Goal: Communication & Community: Answer question/provide support

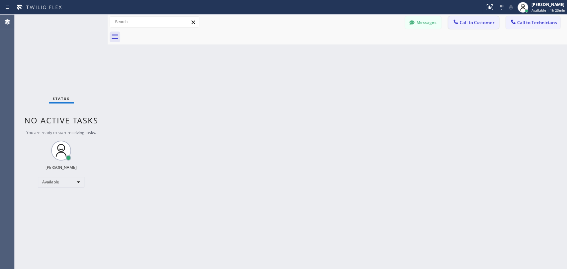
click at [464, 21] on span "Call to Customer" at bounding box center [477, 23] width 35 height 6
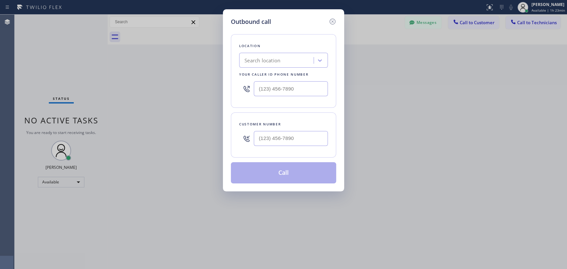
click at [288, 60] on div "Search location" at bounding box center [277, 61] width 72 height 12
type input "(___) ___-____"
click at [287, 93] on input "(___) ___-____" at bounding box center [291, 88] width 74 height 15
click at [280, 137] on input "(___) ___-____" at bounding box center [291, 138] width 74 height 15
paste input "554) 588-3020"
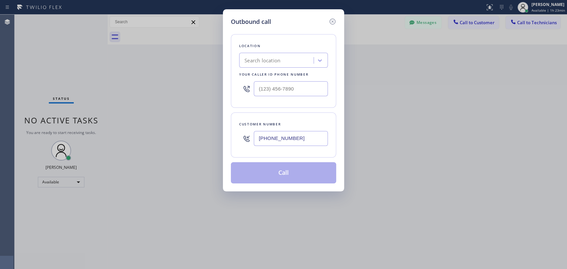
type input "[PHONE_NUMBER]"
click at [276, 85] on input "(___) ___-____" at bounding box center [291, 88] width 74 height 15
paste input "855) 999-4417"
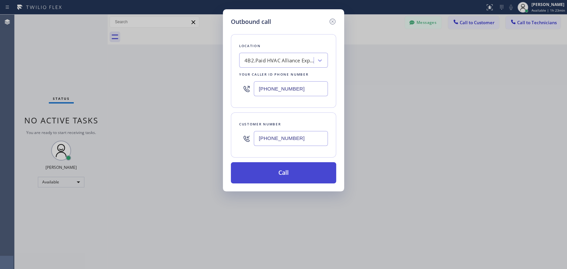
type input "[PHONE_NUMBER]"
click at [286, 175] on button "Call" at bounding box center [283, 172] width 105 height 21
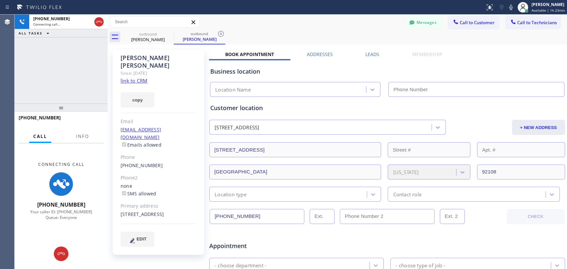
type input "[PHONE_NUMBER]"
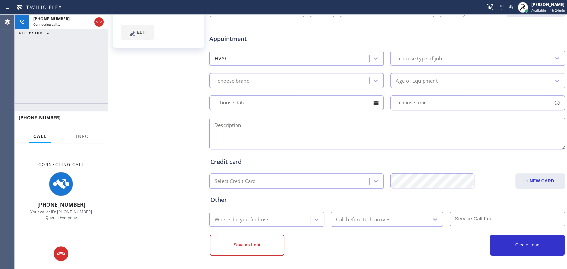
scroll to position [208, 0]
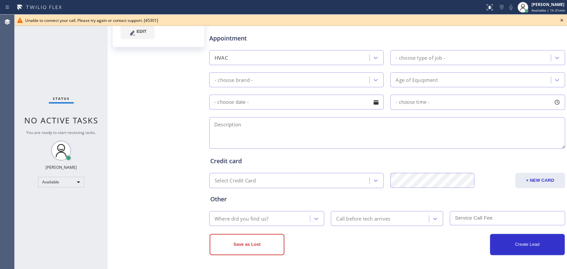
click at [559, 21] on icon at bounding box center [562, 20] width 8 height 8
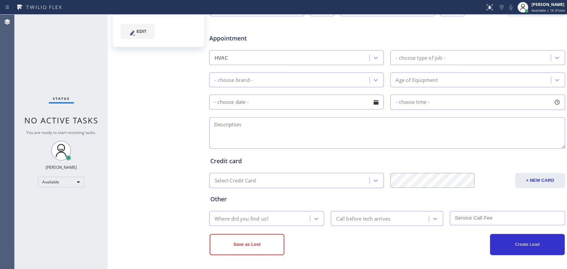
click at [425, 245] on div "Create Lead" at bounding box center [475, 244] width 177 height 21
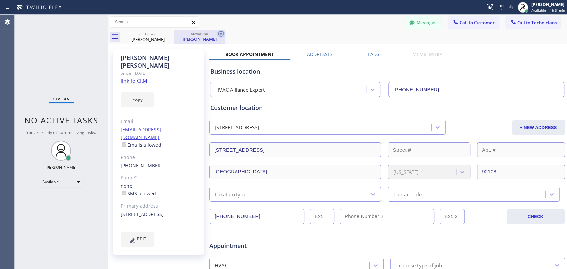
click at [221, 33] on icon at bounding box center [221, 34] width 8 height 8
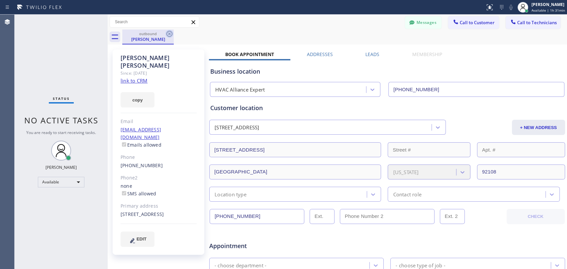
click at [167, 35] on icon at bounding box center [169, 34] width 8 height 8
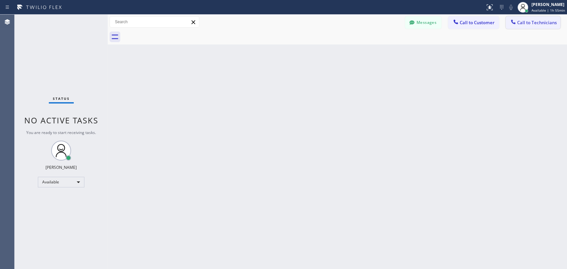
click at [514, 25] on icon at bounding box center [513, 22] width 7 height 7
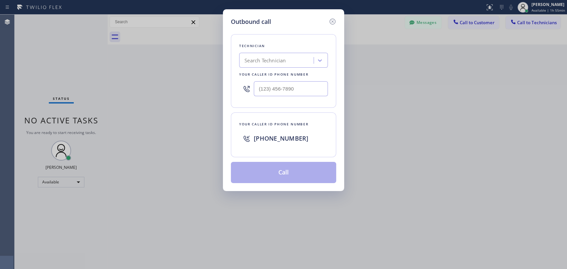
click at [299, 61] on div "Search Technician" at bounding box center [277, 61] width 72 height 12
type input "вутшы"
drag, startPoint x: 244, startPoint y: 61, endPoint x: 256, endPoint y: 61, distance: 13.0
click at [256, 61] on div "Search Technician" at bounding box center [277, 61] width 72 height 12
type input "[PERSON_NAME]"
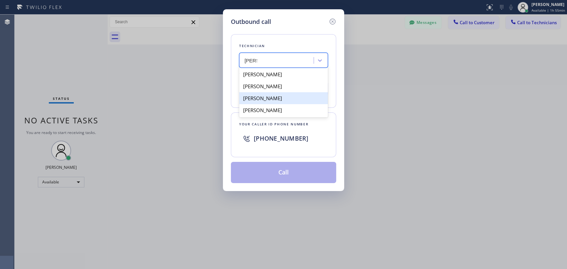
click at [289, 98] on div "[PERSON_NAME]" at bounding box center [283, 98] width 89 height 12
type input "[PHONE_NUMBER]"
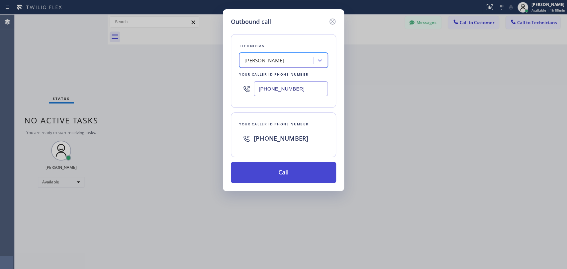
click at [292, 167] on button "Call" at bounding box center [283, 172] width 105 height 21
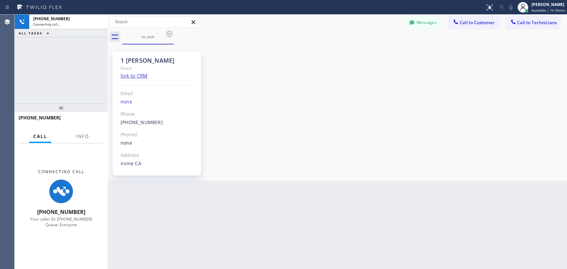
scroll to position [3571, 0]
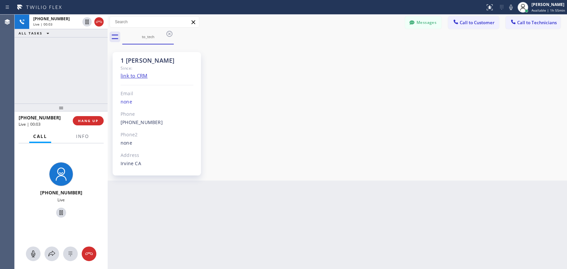
drag, startPoint x: 460, startPoint y: 140, endPoint x: 453, endPoint y: 137, distance: 7.7
click at [460, 140] on div "1 [PERSON_NAME] Since: link to CRM Email none Phone [PHONE_NUMBER] Outbound cal…" at bounding box center [337, 112] width 456 height 133
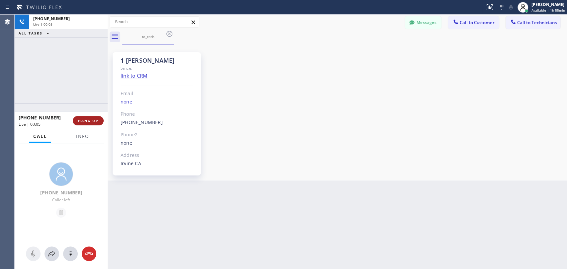
click at [87, 118] on button "HANG UP" at bounding box center [88, 120] width 31 height 9
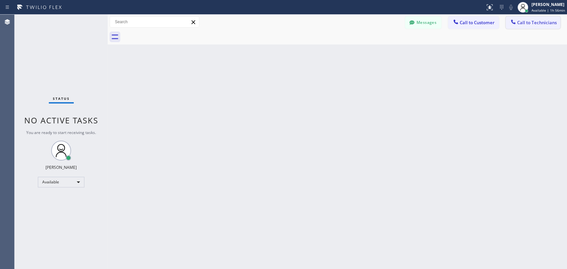
click at [519, 26] on button "Call to Technicians" at bounding box center [533, 22] width 55 height 13
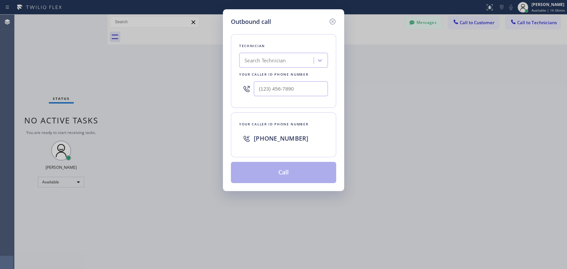
click at [285, 65] on div "Search Technician" at bounding box center [277, 61] width 72 height 12
type input "[PERSON_NAME]"
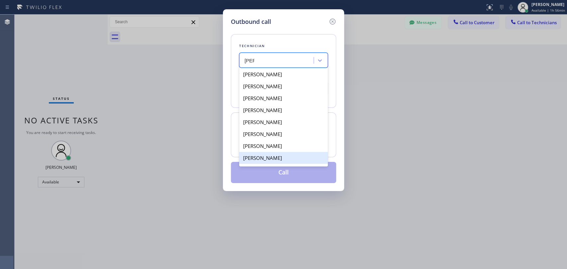
click at [263, 157] on div "[PERSON_NAME]" at bounding box center [283, 158] width 89 height 12
type input "[PHONE_NUMBER]"
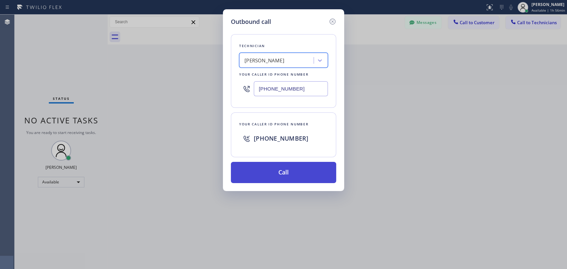
click at [281, 171] on button "Call" at bounding box center [283, 172] width 105 height 21
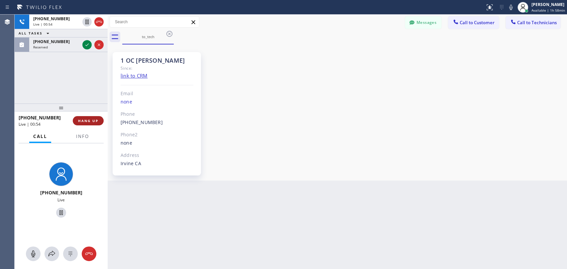
click at [93, 119] on span "HANG UP" at bounding box center [88, 121] width 20 height 5
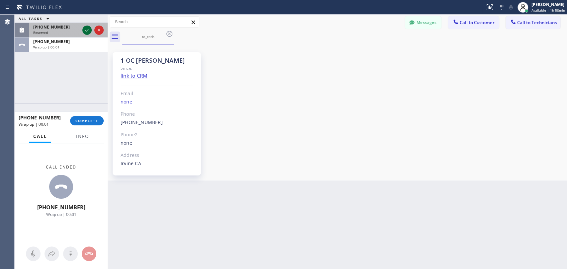
click at [86, 34] on icon at bounding box center [87, 30] width 8 height 8
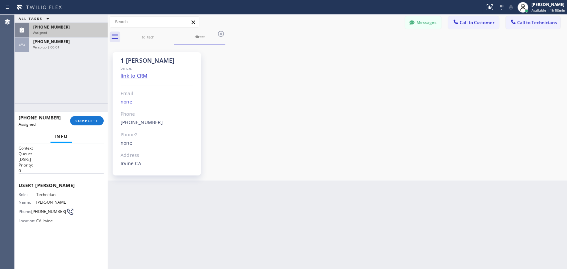
scroll to position [3571, 0]
click at [88, 118] on button "COMPLETE" at bounding box center [87, 120] width 34 height 9
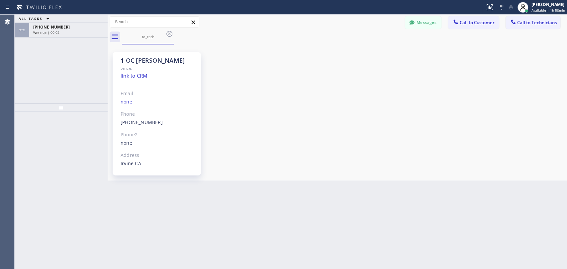
drag, startPoint x: 520, startPoint y: 24, endPoint x: 512, endPoint y: 23, distance: 8.0
click at [520, 23] on span "Call to Technicians" at bounding box center [537, 23] width 40 height 6
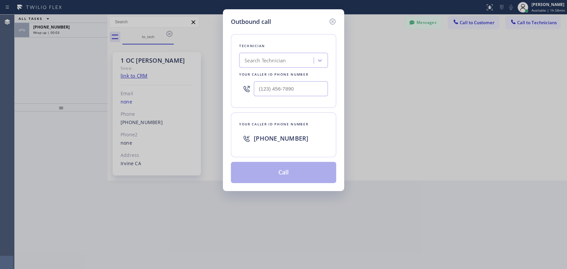
click at [276, 60] on div "Search Technician" at bounding box center [265, 61] width 41 height 8
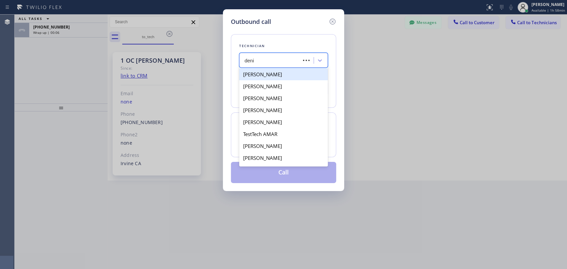
type input "[PERSON_NAME]"
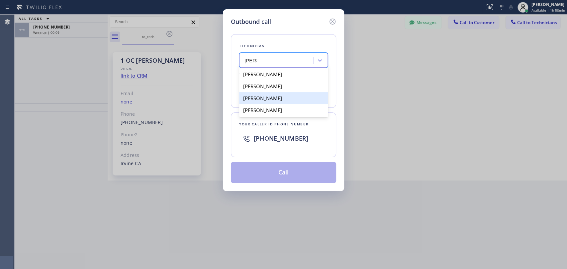
click at [279, 98] on div "[PERSON_NAME]" at bounding box center [283, 98] width 89 height 12
type input "[PHONE_NUMBER]"
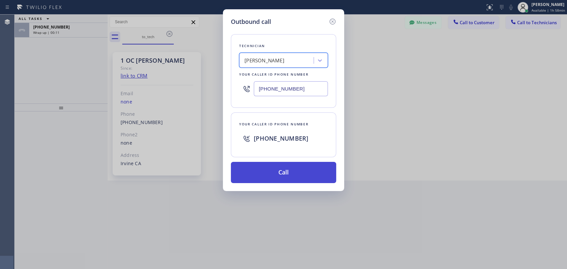
click at [273, 171] on button "Call" at bounding box center [283, 172] width 105 height 21
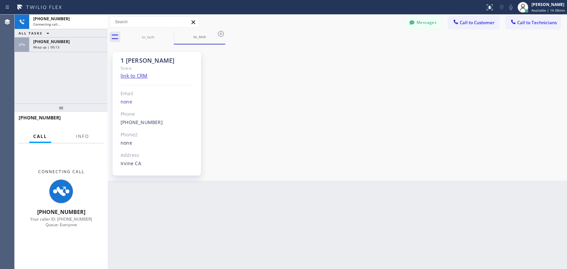
scroll to position [3571, 0]
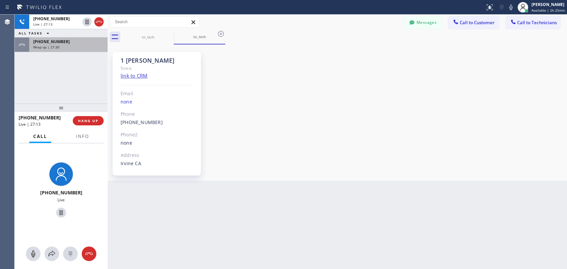
click at [68, 48] on div "Wrap up | 27:30" at bounding box center [68, 47] width 70 height 5
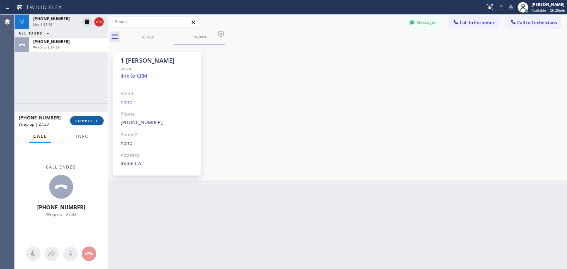
click at [85, 121] on span "COMPLETE" at bounding box center [86, 121] width 23 height 5
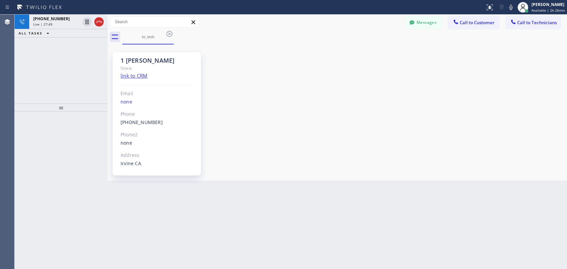
click at [445, 122] on div "1 [PERSON_NAME] Since: link to CRM Email none Phone [PHONE_NUMBER] Outbound cal…" at bounding box center [337, 112] width 456 height 133
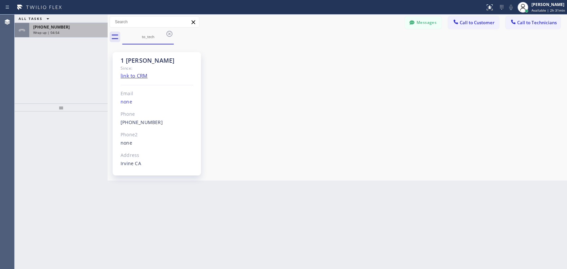
click at [75, 33] on div "Wrap up | 04:54" at bounding box center [68, 32] width 70 height 5
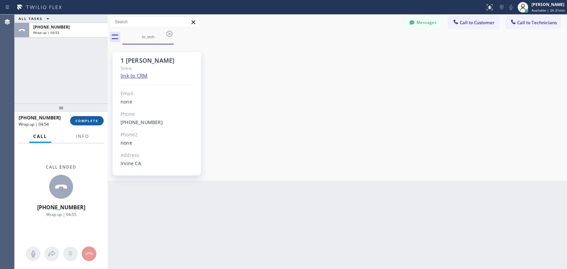
click at [96, 121] on span "COMPLETE" at bounding box center [86, 121] width 23 height 5
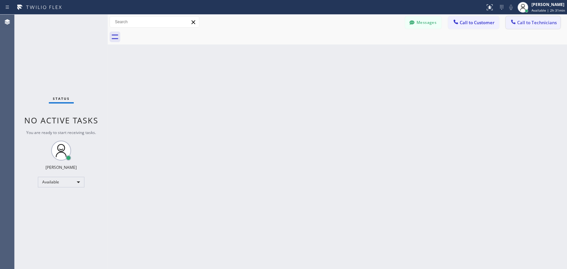
click at [530, 22] on span "Call to Technicians" at bounding box center [537, 23] width 40 height 6
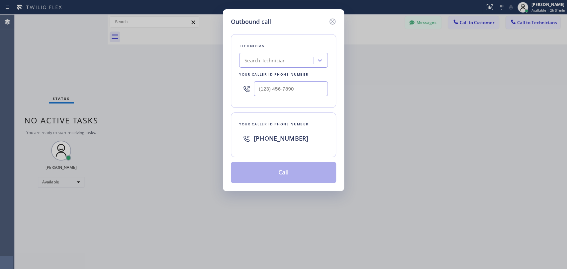
click at [281, 57] on div "Search Technician" at bounding box center [265, 61] width 41 height 8
type input "serg"
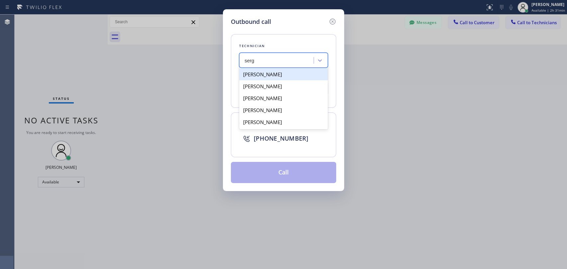
click at [278, 75] on div "[PERSON_NAME]" at bounding box center [283, 74] width 89 height 12
type input "[PHONE_NUMBER]"
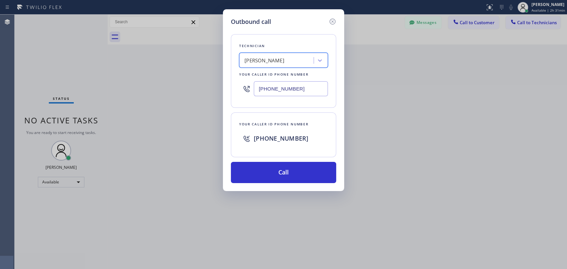
drag, startPoint x: 281, startPoint y: 175, endPoint x: 348, endPoint y: 40, distance: 150.9
click at [282, 175] on button "Call" at bounding box center [283, 172] width 105 height 21
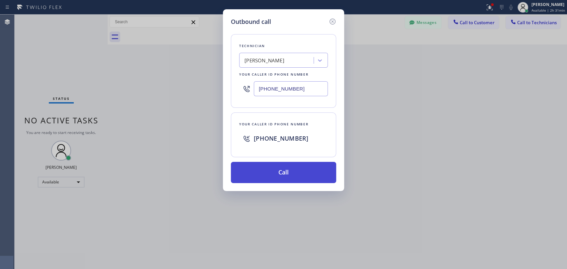
click at [286, 168] on button "Call" at bounding box center [283, 172] width 105 height 21
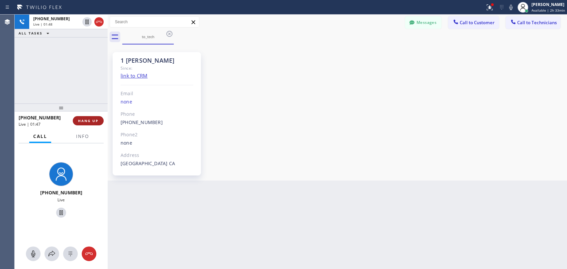
click at [93, 120] on span "HANG UP" at bounding box center [88, 121] width 20 height 5
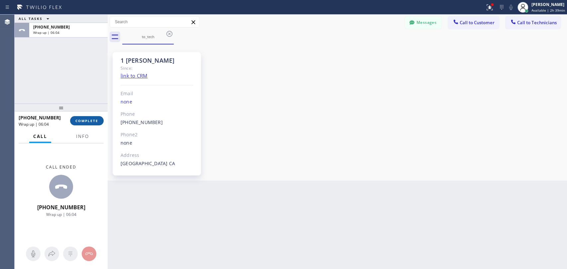
click at [93, 123] on span "COMPLETE" at bounding box center [86, 121] width 23 height 5
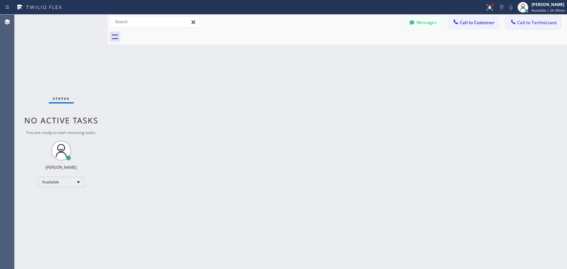
click at [531, 25] on span "Call to Technicians" at bounding box center [537, 23] width 40 height 6
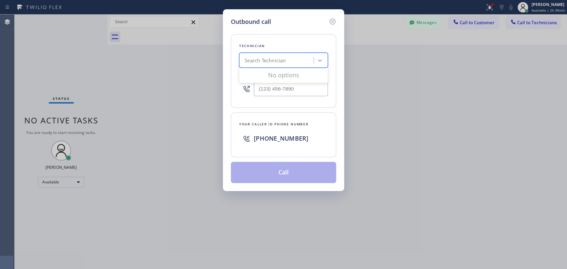
click at [307, 59] on div "Search Technician" at bounding box center [277, 61] width 72 height 12
type input "[PERSON_NAME]"
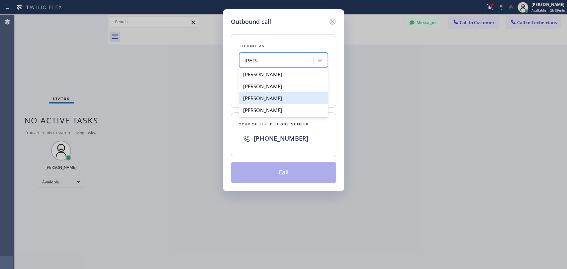
click at [296, 100] on div "[PERSON_NAME]" at bounding box center [283, 98] width 89 height 12
type input "[PHONE_NUMBER]"
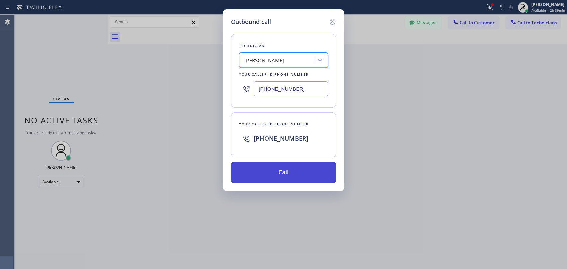
click at [292, 173] on button "Call" at bounding box center [283, 172] width 105 height 21
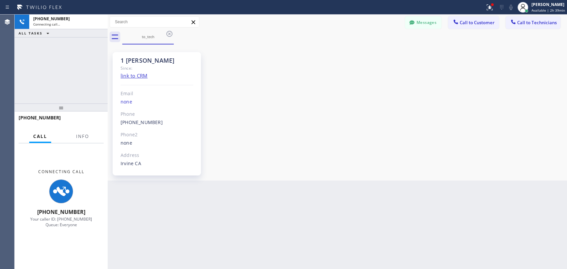
scroll to position [3571, 0]
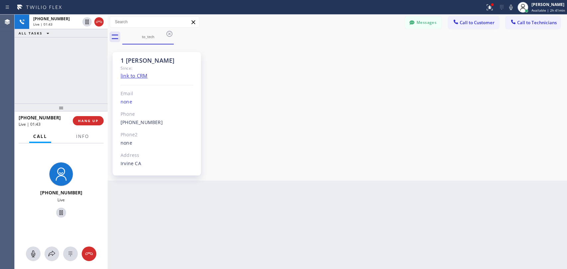
click at [504, 162] on div "1 [PERSON_NAME] Since: link to CRM Email none Phone [PHONE_NUMBER] Outbound cal…" at bounding box center [337, 112] width 456 height 133
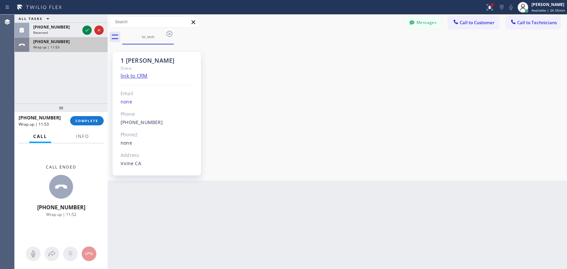
click at [64, 43] on div "[PHONE_NUMBER]" at bounding box center [68, 42] width 70 height 6
click at [84, 118] on button "COMPLETE" at bounding box center [87, 120] width 34 height 9
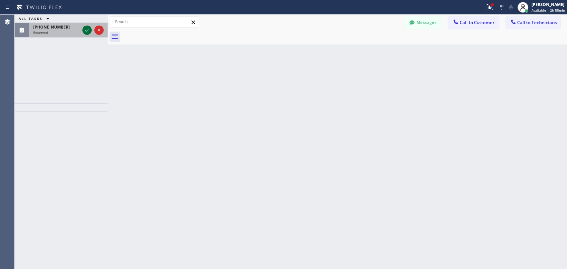
click at [87, 31] on icon at bounding box center [86, 30] width 3 height 3
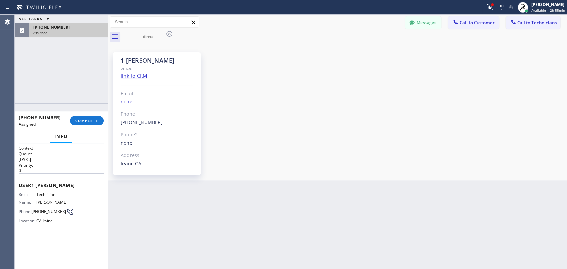
scroll to position [3571, 0]
click at [93, 122] on span "COMPLETE" at bounding box center [86, 121] width 23 height 5
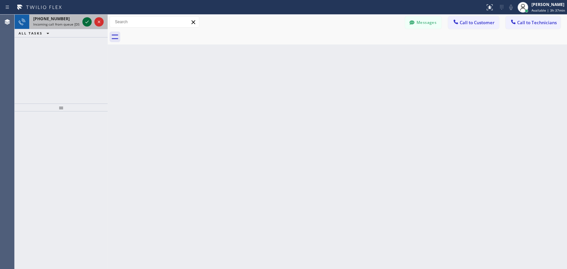
click at [87, 22] on icon at bounding box center [86, 22] width 3 height 3
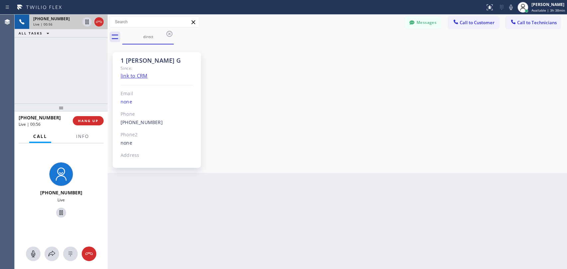
scroll to position [1253, 0]
click at [93, 121] on span "HANG UP" at bounding box center [88, 121] width 20 height 5
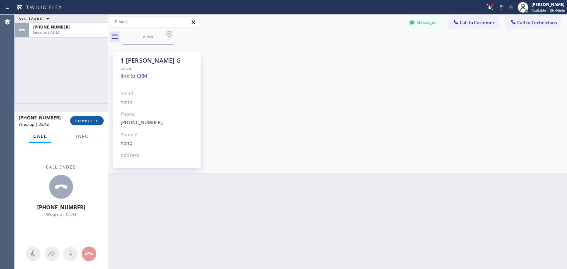
click at [88, 120] on span "COMPLETE" at bounding box center [86, 121] width 23 height 5
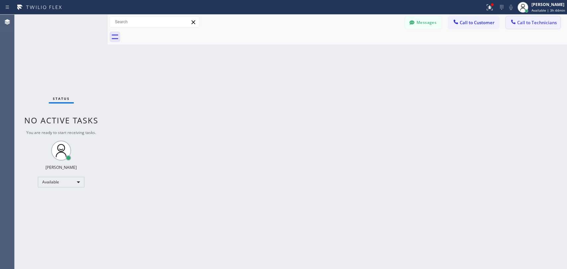
click at [533, 24] on span "Call to Technicians" at bounding box center [537, 23] width 40 height 6
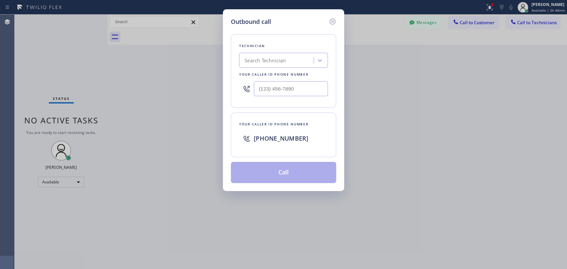
click at [292, 57] on div "Search Technician" at bounding box center [277, 61] width 72 height 12
type input "[PERSON_NAME]"
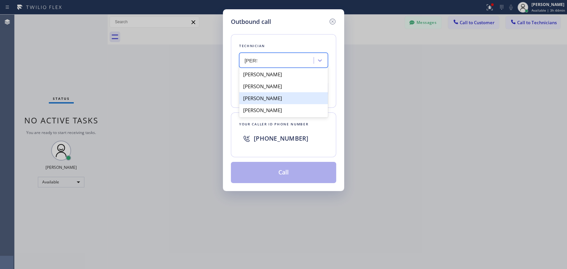
drag, startPoint x: 291, startPoint y: 100, endPoint x: 295, endPoint y: 105, distance: 5.7
click at [291, 100] on div "[PERSON_NAME]" at bounding box center [283, 98] width 89 height 12
type input "[PHONE_NUMBER]"
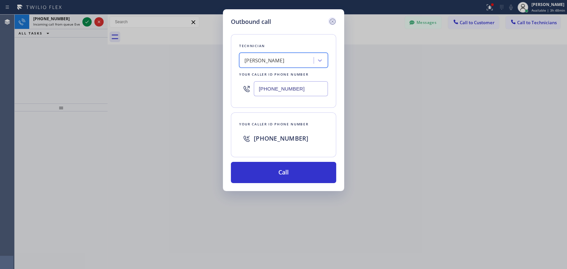
click at [332, 21] on icon at bounding box center [333, 22] width 6 height 6
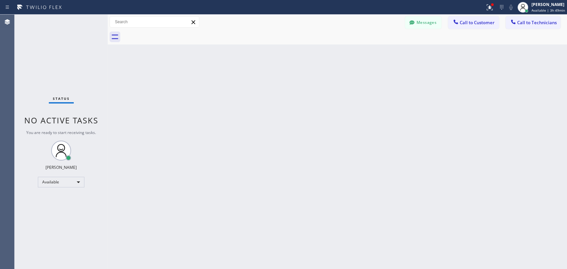
drag, startPoint x: 460, startPoint y: 107, endPoint x: 446, endPoint y: 100, distance: 15.8
click at [460, 107] on div "Back to Dashboard Change Sender ID Customers Technicians JS Jonathan Schwartz 0…" at bounding box center [337, 142] width 459 height 255
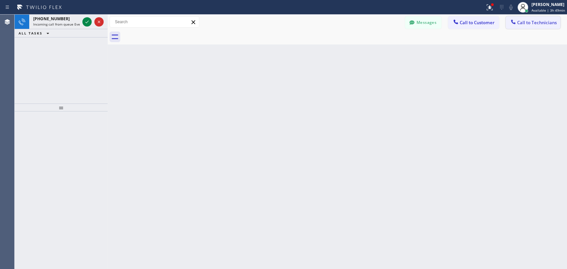
click at [534, 27] on button "Call to Technicians" at bounding box center [533, 22] width 55 height 13
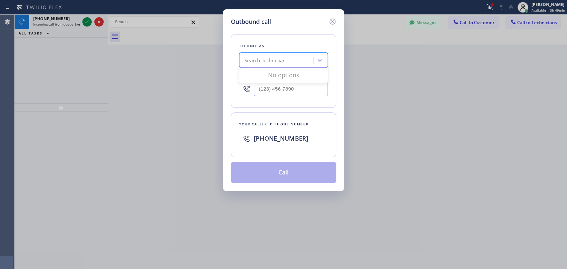
click at [298, 65] on div "Search Technician" at bounding box center [277, 61] width 72 height 12
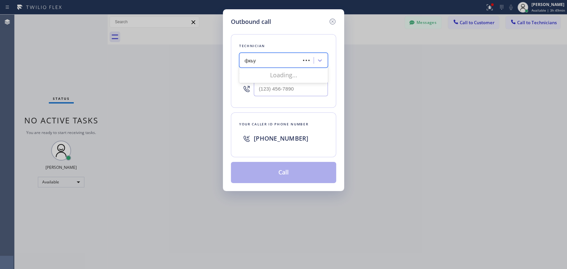
type input "фкьут"
drag, startPoint x: 242, startPoint y: 60, endPoint x: 274, endPoint y: 61, distance: 32.2
click at [273, 61] on div "Search Technician" at bounding box center [277, 61] width 72 height 12
type input "arm"
click at [285, 76] on div "Armen Gevorgyan" at bounding box center [283, 74] width 89 height 12
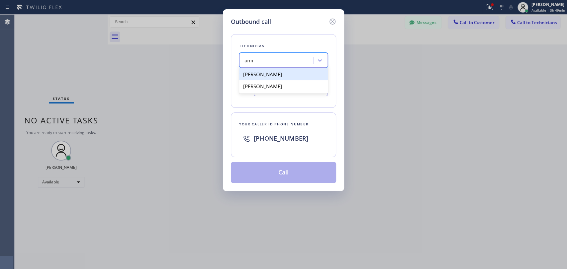
type input "(818) 302-5971"
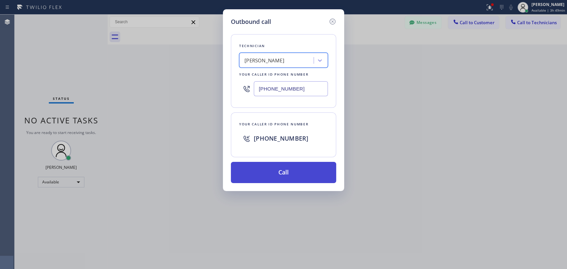
click at [289, 175] on button "Call" at bounding box center [283, 172] width 105 height 21
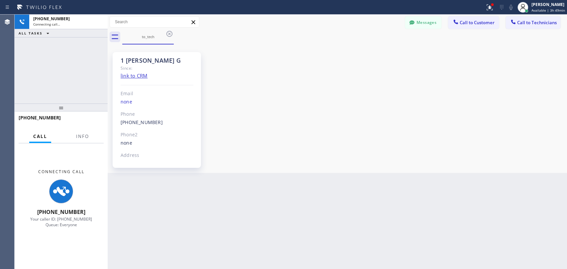
scroll to position [1253, 0]
